Goal: Information Seeking & Learning: Learn about a topic

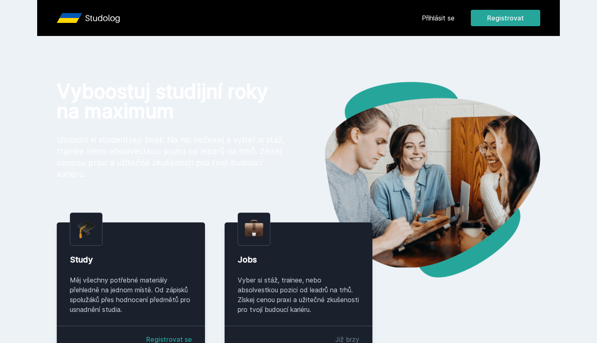
click at [443, 18] on link "Přihlásit se" at bounding box center [438, 18] width 33 height 10
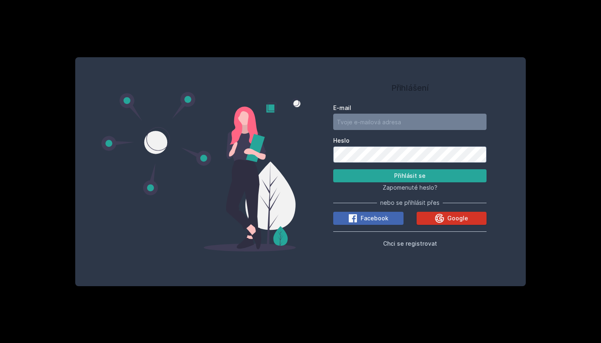
click at [426, 218] on button "Google" at bounding box center [451, 218] width 70 height 13
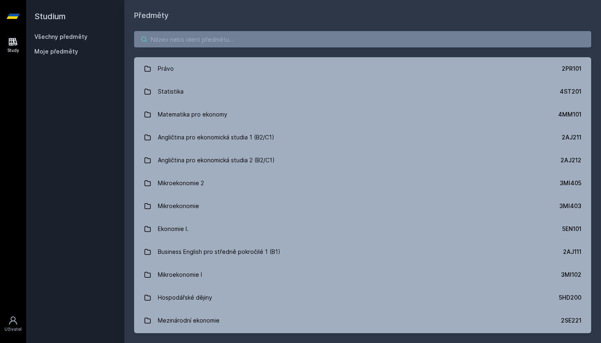
click at [294, 35] on input "search" at bounding box center [362, 39] width 457 height 16
paste input "5EN411"
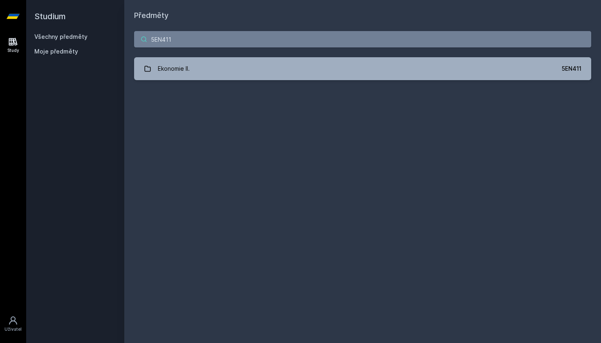
type input "5EN411"
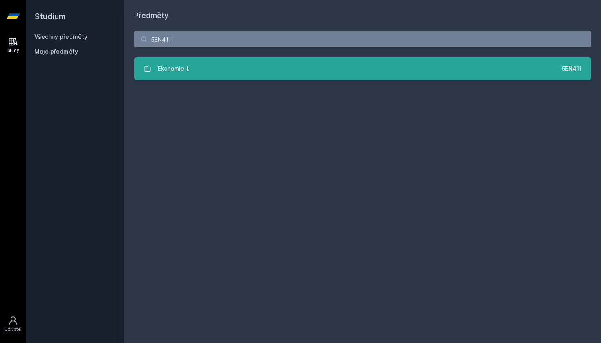
click at [232, 75] on link "Ekonomie II. 5EN411" at bounding box center [362, 68] width 457 height 23
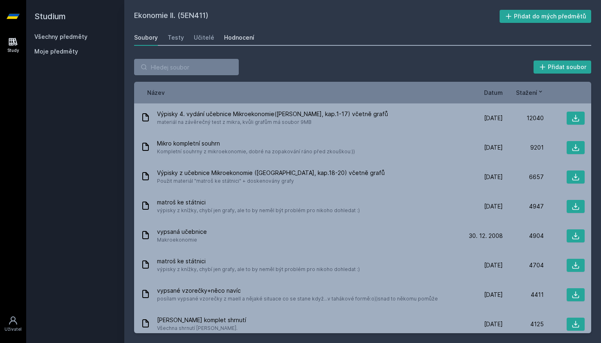
click at [243, 36] on div "Hodnocení" at bounding box center [239, 38] width 30 height 8
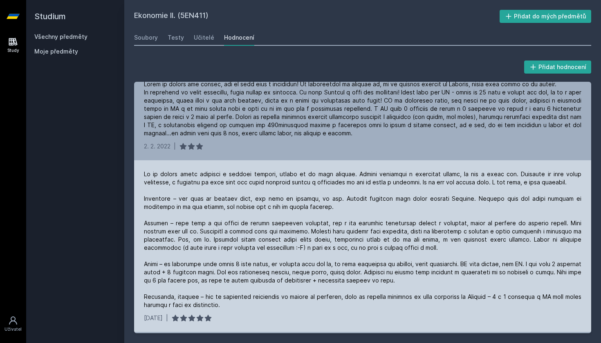
scroll to position [70, 0]
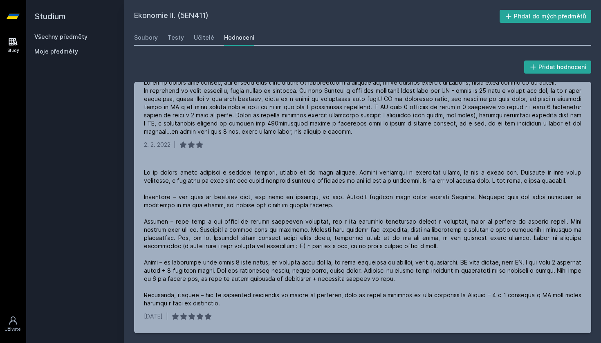
click at [55, 13] on h2 "Studium" at bounding box center [75, 16] width 82 height 33
click at [9, 19] on icon at bounding box center [13, 16] width 13 height 5
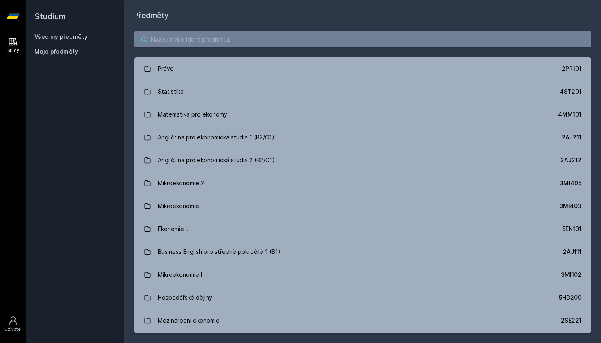
click at [255, 44] on input "search" at bounding box center [362, 39] width 457 height 16
paste input "4ST41"
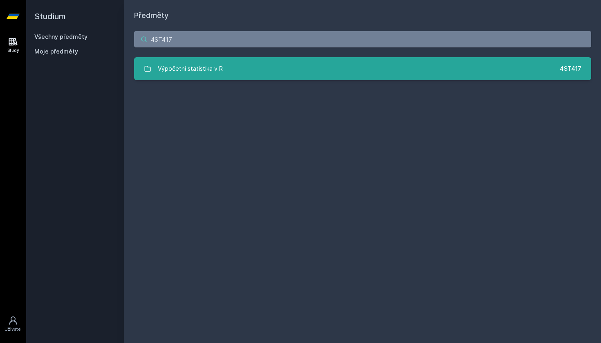
type input "4ST417"
click at [262, 68] on link "Výpočetní statistika v R 4ST417" at bounding box center [362, 68] width 457 height 23
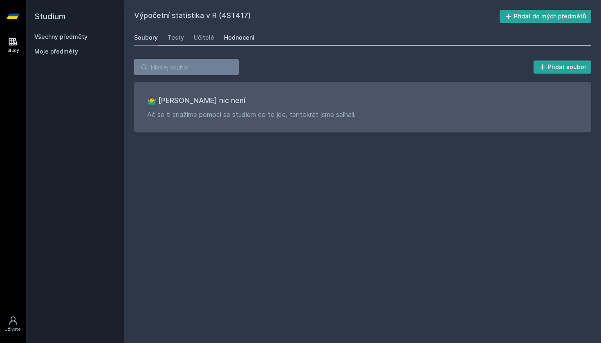
click at [235, 42] on link "Hodnocení" at bounding box center [239, 37] width 30 height 16
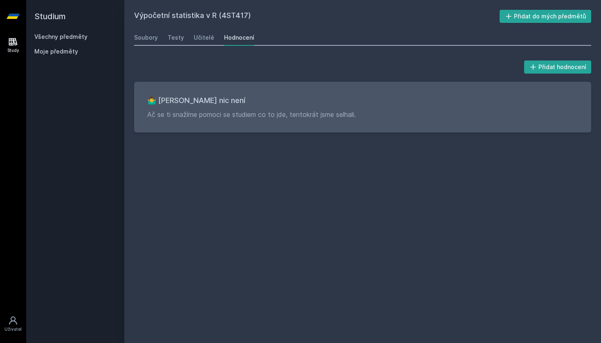
click at [40, 18] on h2 "Studium" at bounding box center [75, 16] width 82 height 33
click at [14, 22] on icon at bounding box center [13, 16] width 13 height 33
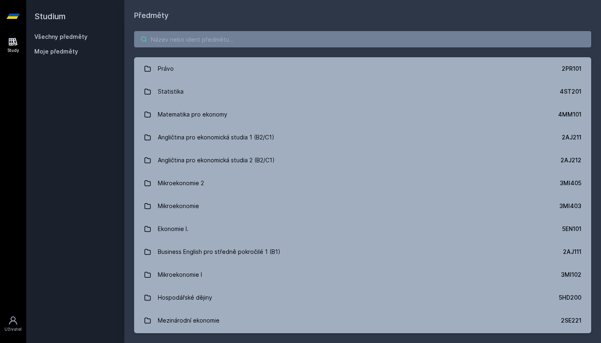
click at [248, 43] on input "search" at bounding box center [362, 39] width 457 height 16
paste input "1BP404"
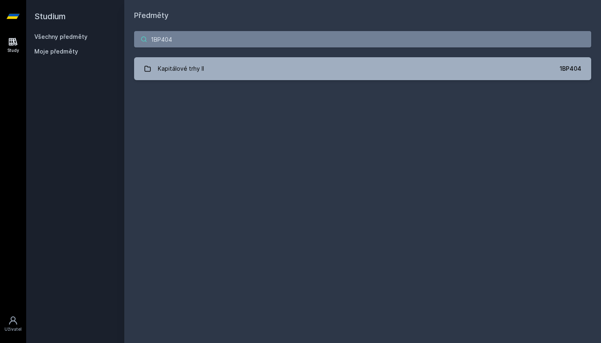
type input "1BP404"
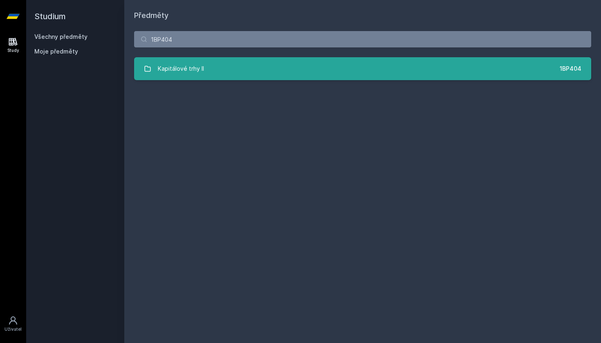
click at [242, 70] on link "Kapitálové trhy II 1BP404" at bounding box center [362, 68] width 457 height 23
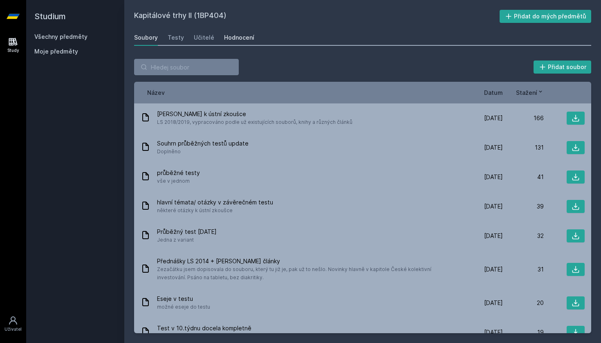
click at [242, 40] on div "Hodnocení" at bounding box center [239, 38] width 30 height 8
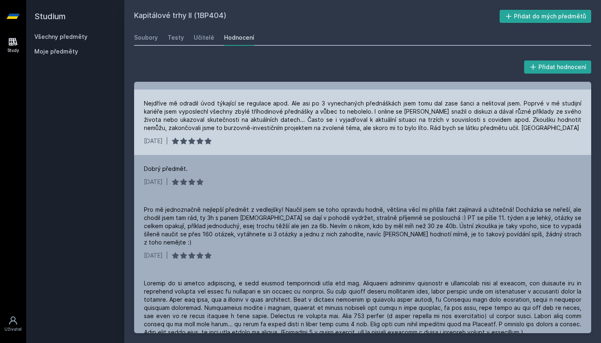
scroll to position [130, 0]
